Goal: Transaction & Acquisition: Subscribe to service/newsletter

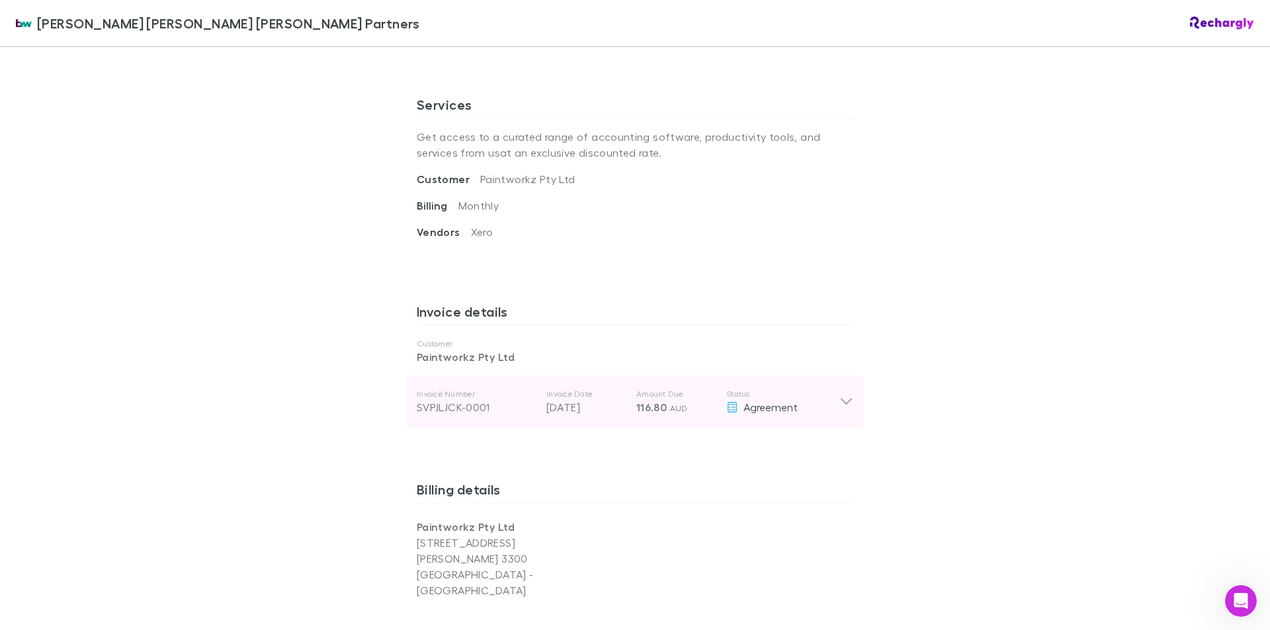
click at [841, 394] on icon at bounding box center [846, 402] width 14 height 16
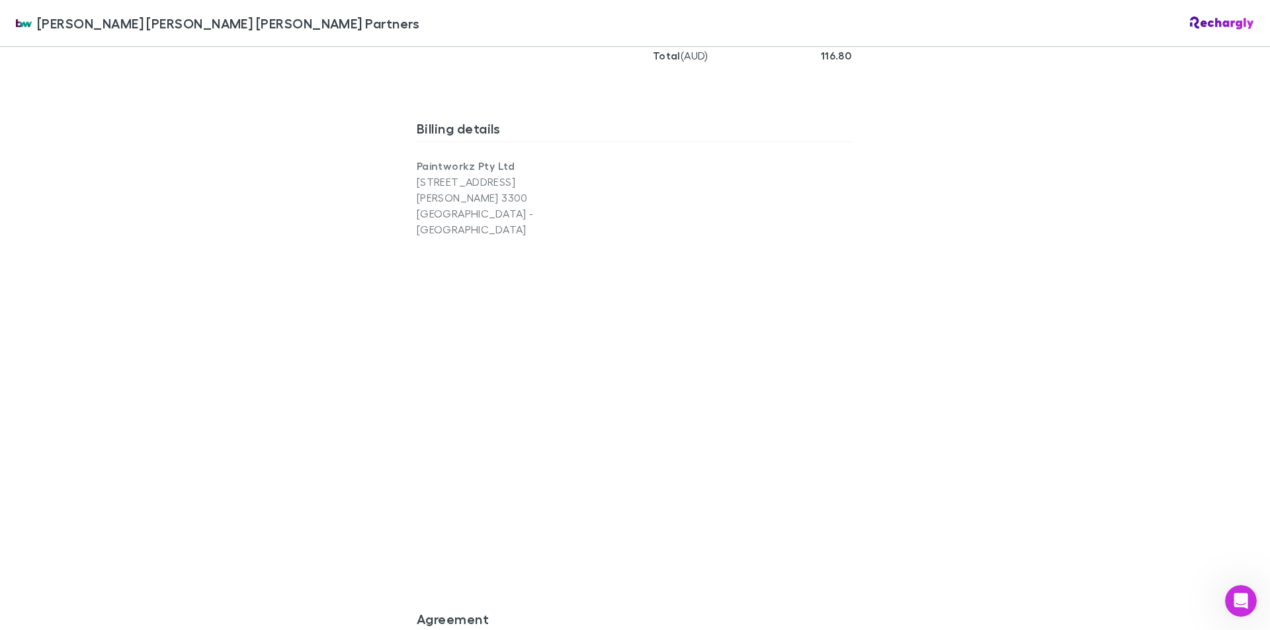
scroll to position [1369, 0]
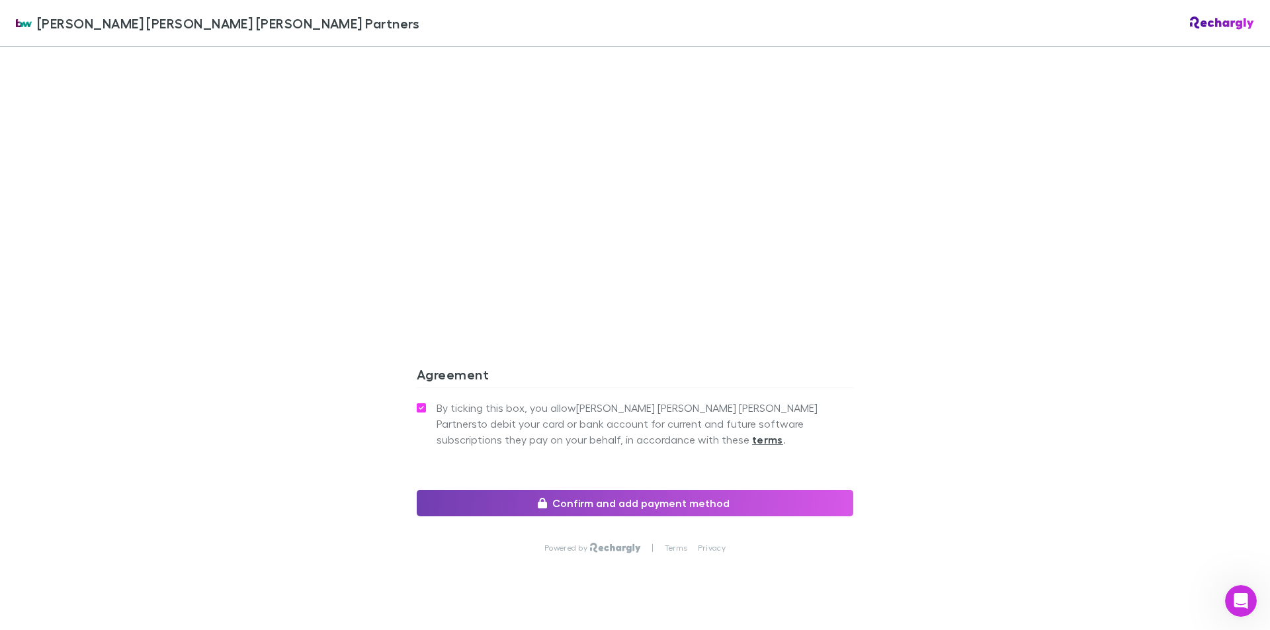
click at [589, 490] on button "Confirm and add payment method" at bounding box center [635, 503] width 437 height 26
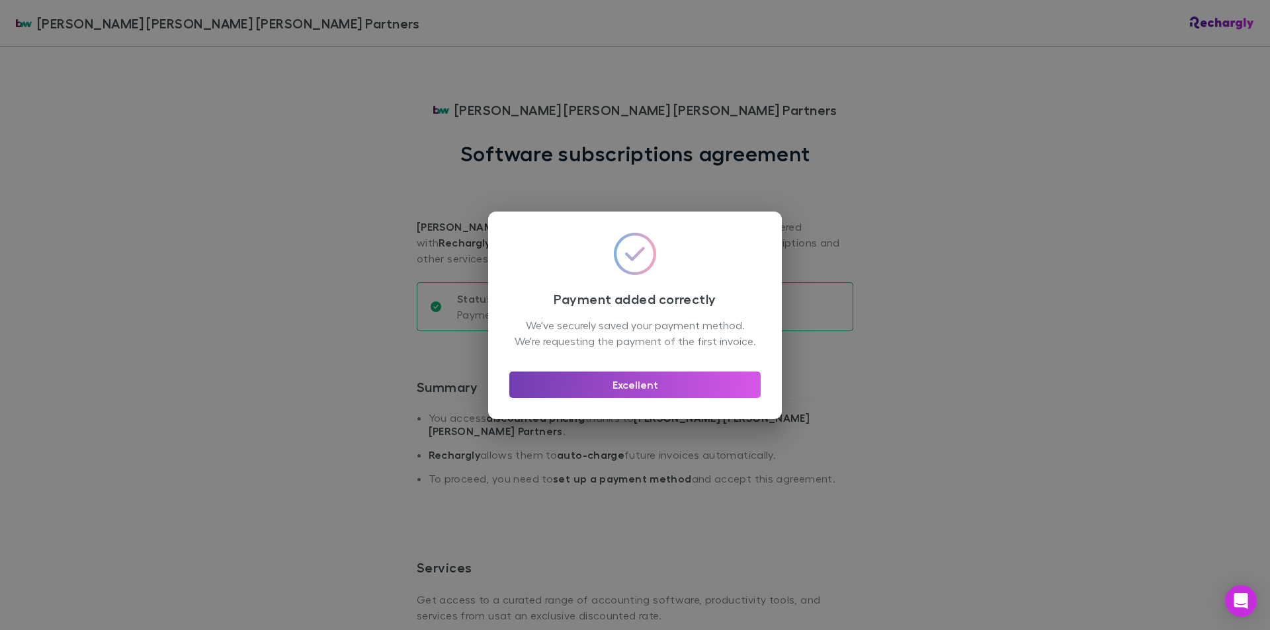
click at [626, 388] on button "Excellent" at bounding box center [634, 385] width 251 height 26
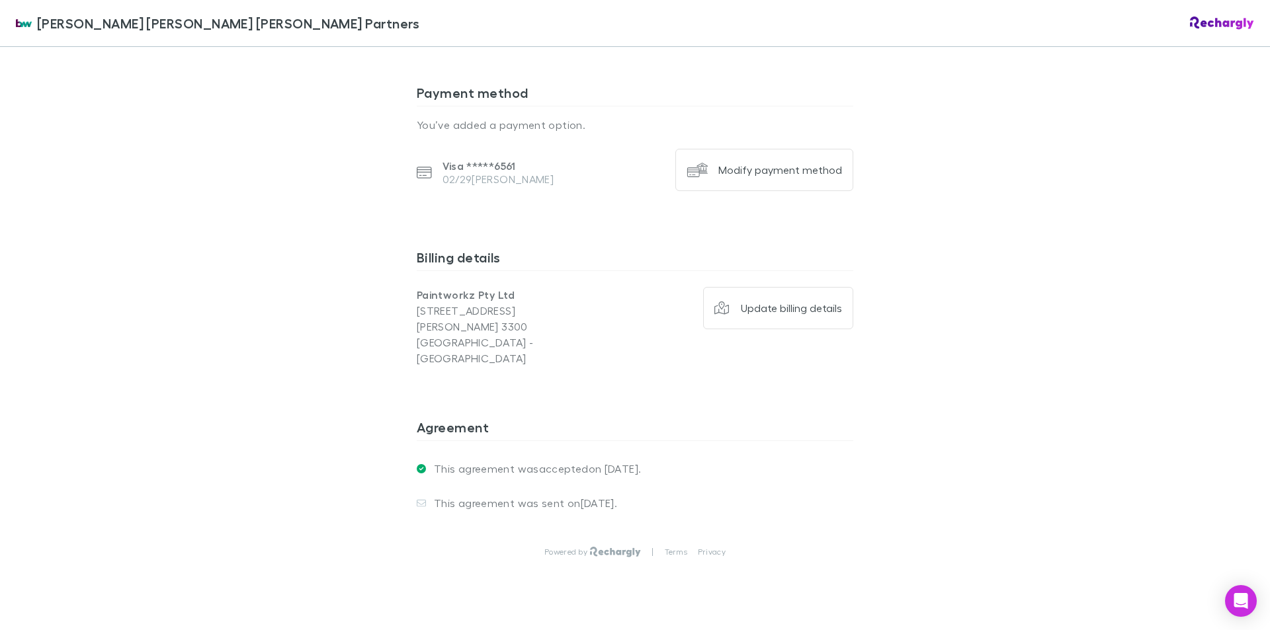
scroll to position [397, 0]
